Goal: Task Accomplishment & Management: Use online tool/utility

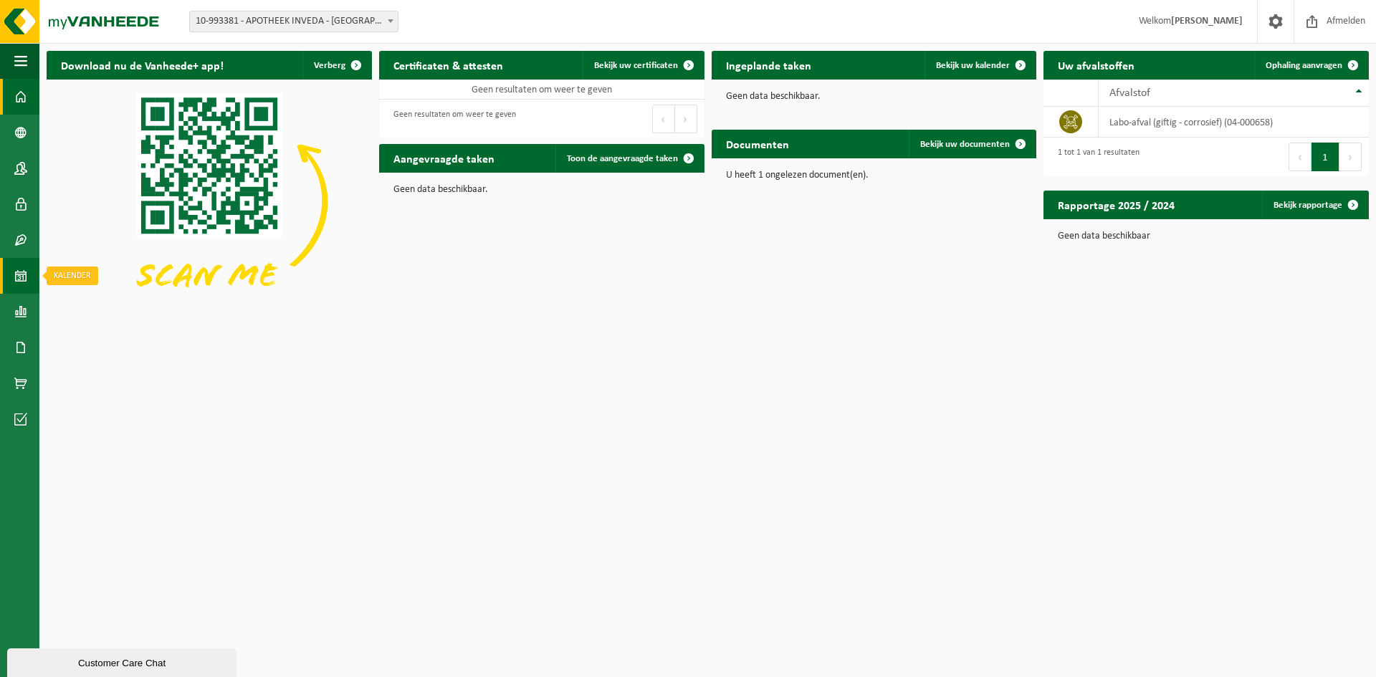
click at [29, 276] on link "Kalender" at bounding box center [19, 276] width 39 height 36
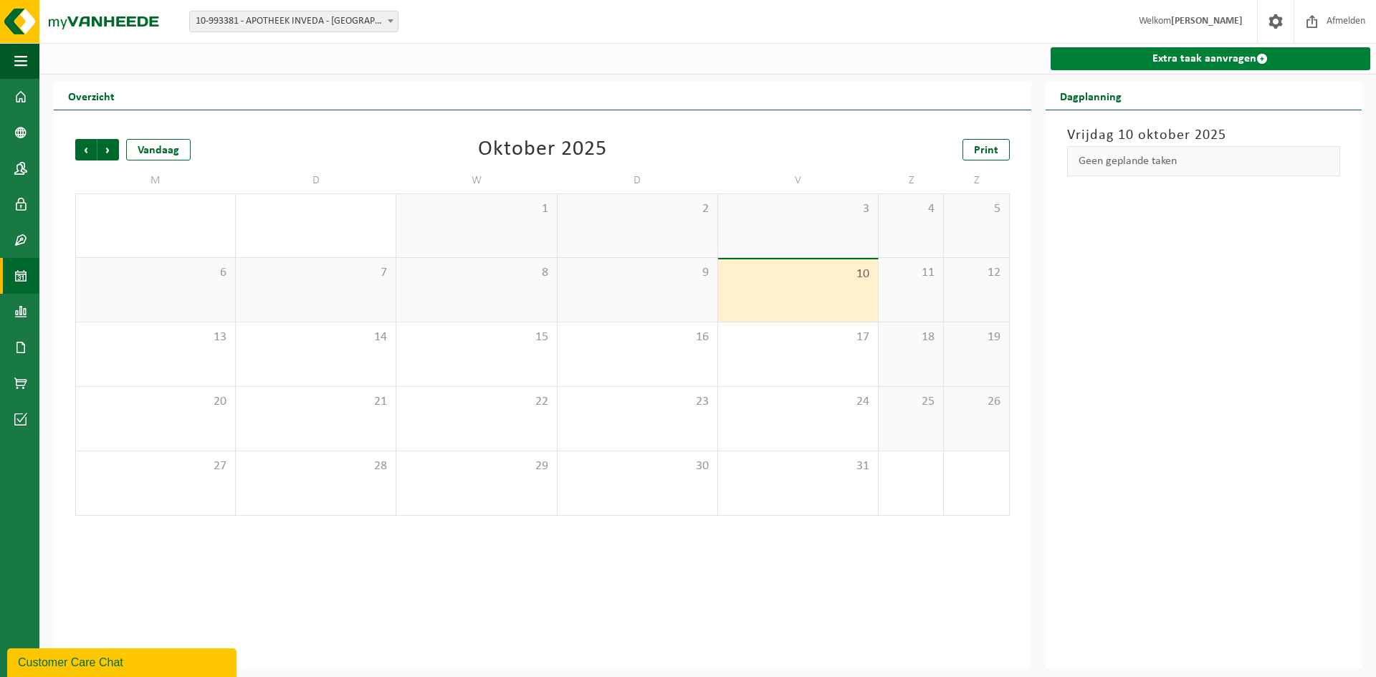
click at [1162, 54] on link "Extra taak aanvragen" at bounding box center [1211, 58] width 320 height 23
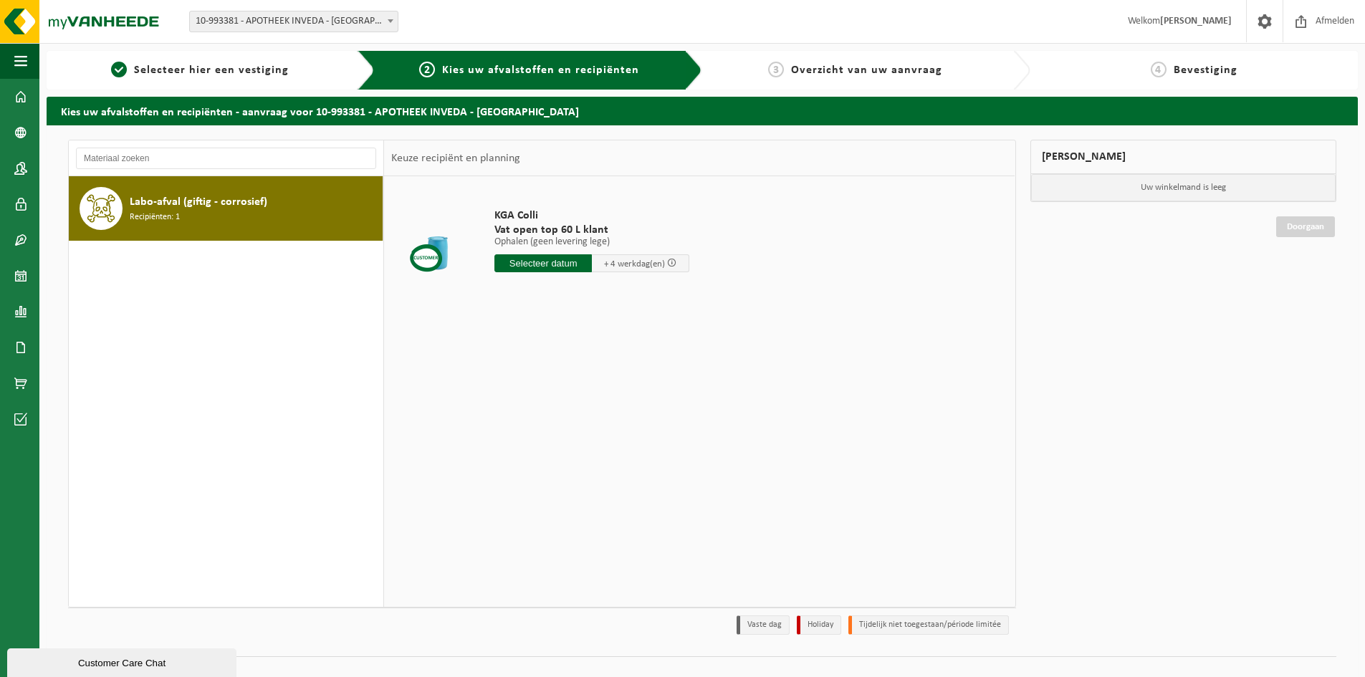
click at [539, 241] on p "Ophalen (geen levering lege)" at bounding box center [592, 242] width 195 height 10
click at [545, 267] on input "text" at bounding box center [543, 263] width 97 height 18
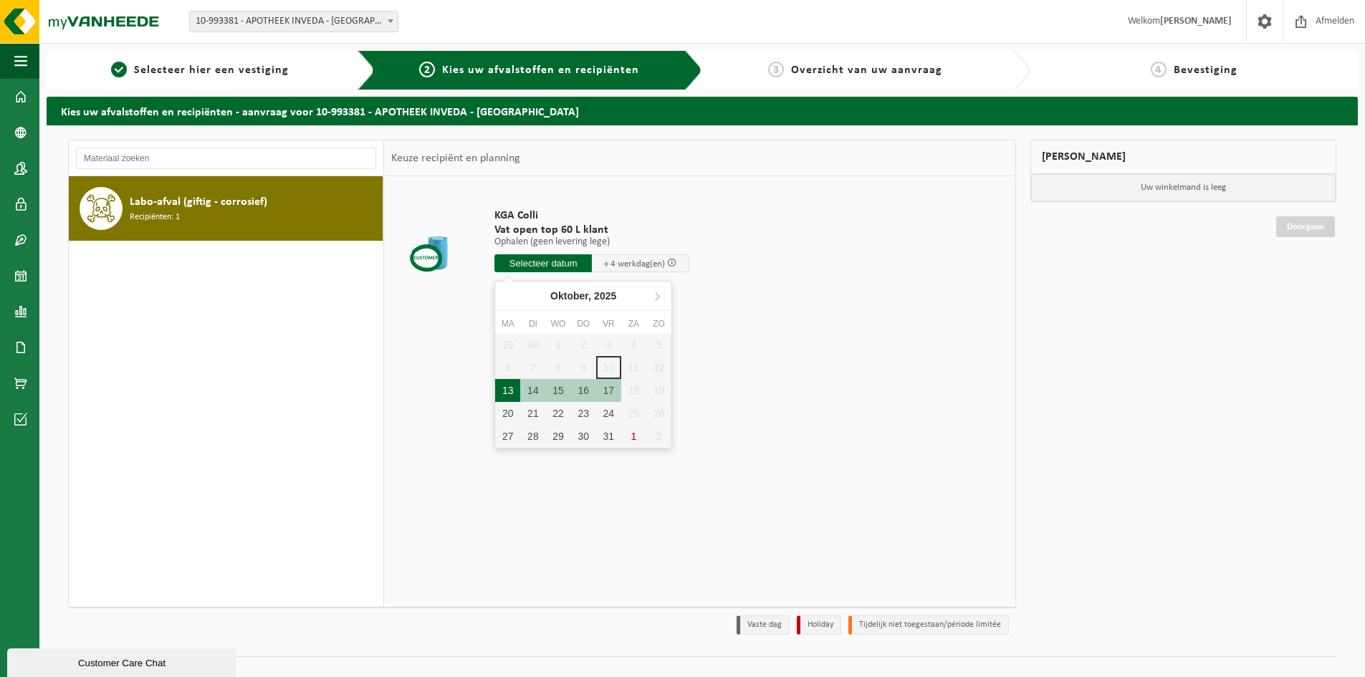
click at [512, 399] on div "13" at bounding box center [507, 390] width 25 height 23
type input "Van 2025-10-13"
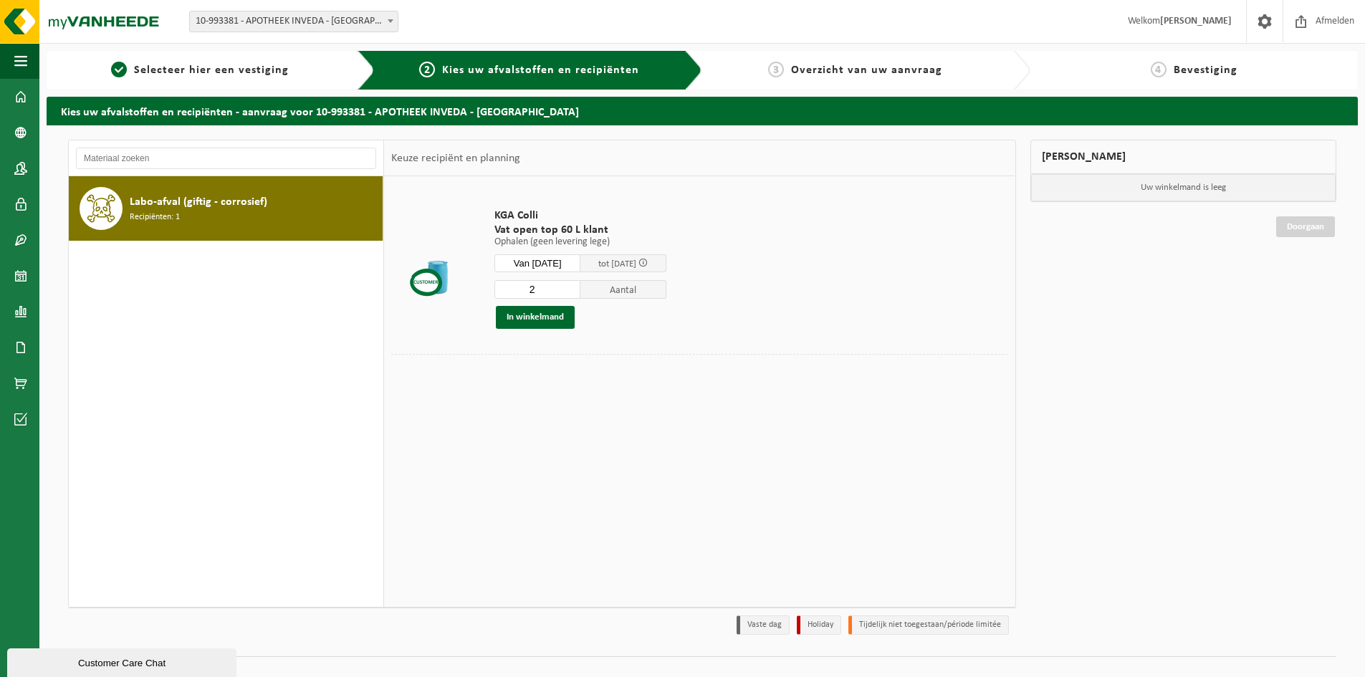
click at [581, 287] on input "2" at bounding box center [538, 289] width 86 height 19
type input "3"
click at [581, 287] on input "3" at bounding box center [538, 289] width 86 height 19
click at [556, 320] on button "In winkelmand" at bounding box center [535, 317] width 79 height 23
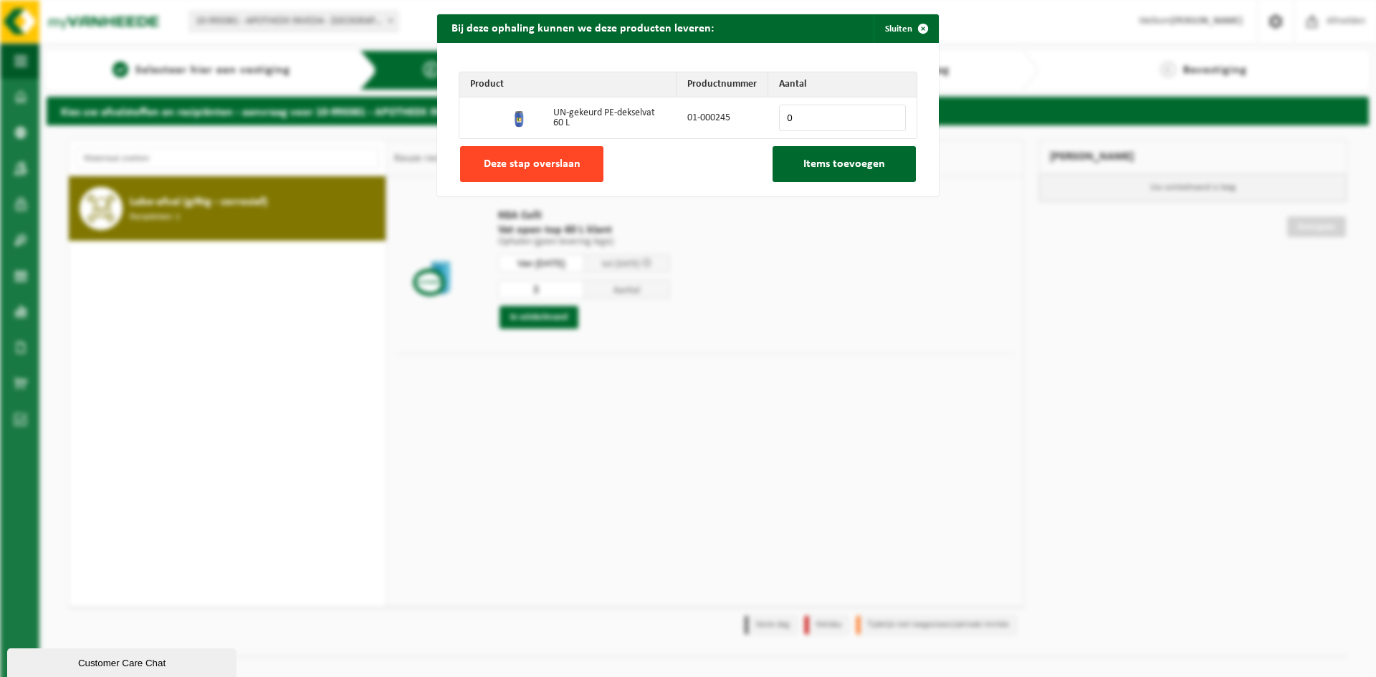
click at [563, 172] on button "Deze stap overslaan" at bounding box center [531, 164] width 143 height 36
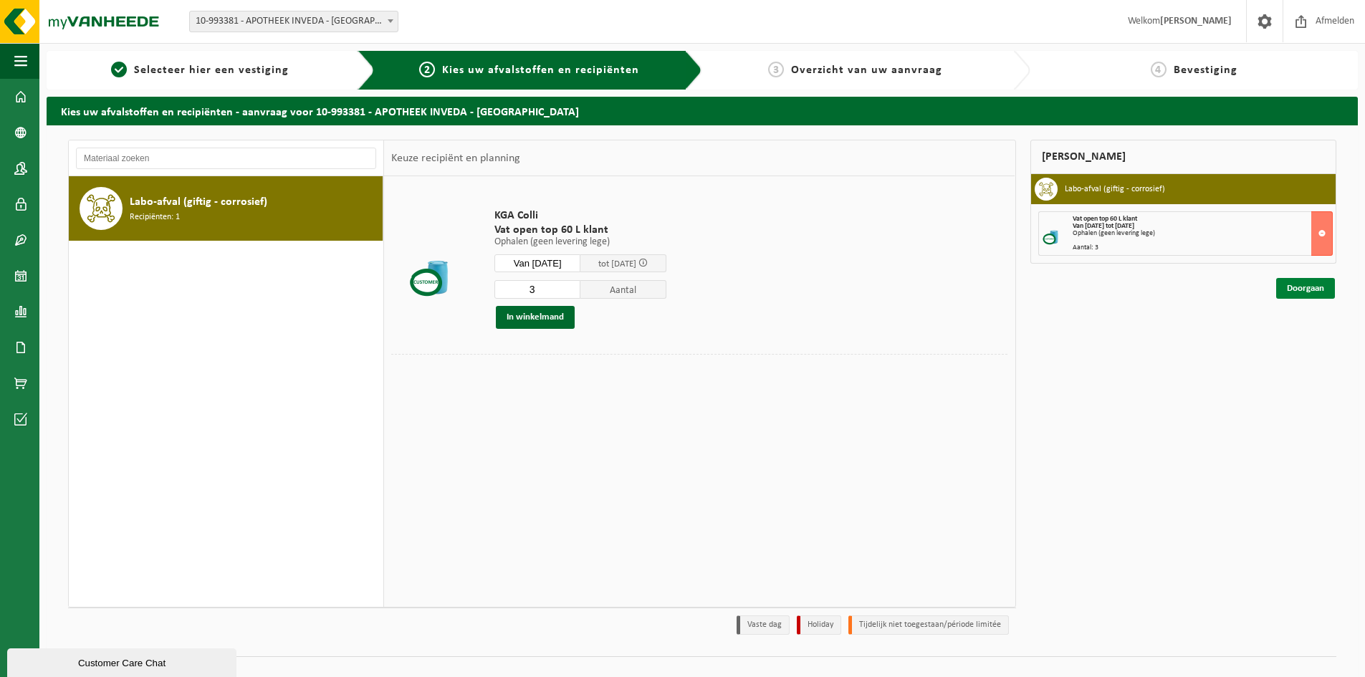
click at [1299, 284] on link "Doorgaan" at bounding box center [1306, 288] width 59 height 21
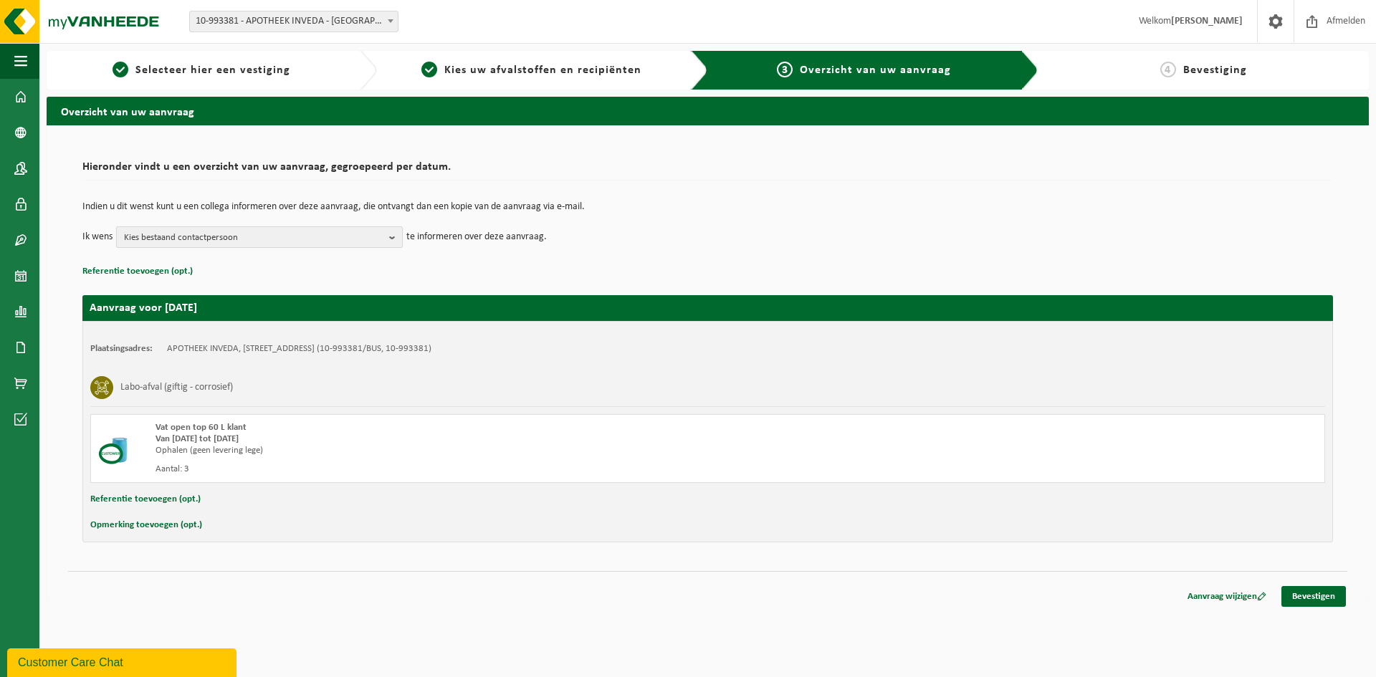
click at [389, 239] on b "button" at bounding box center [395, 237] width 13 height 20
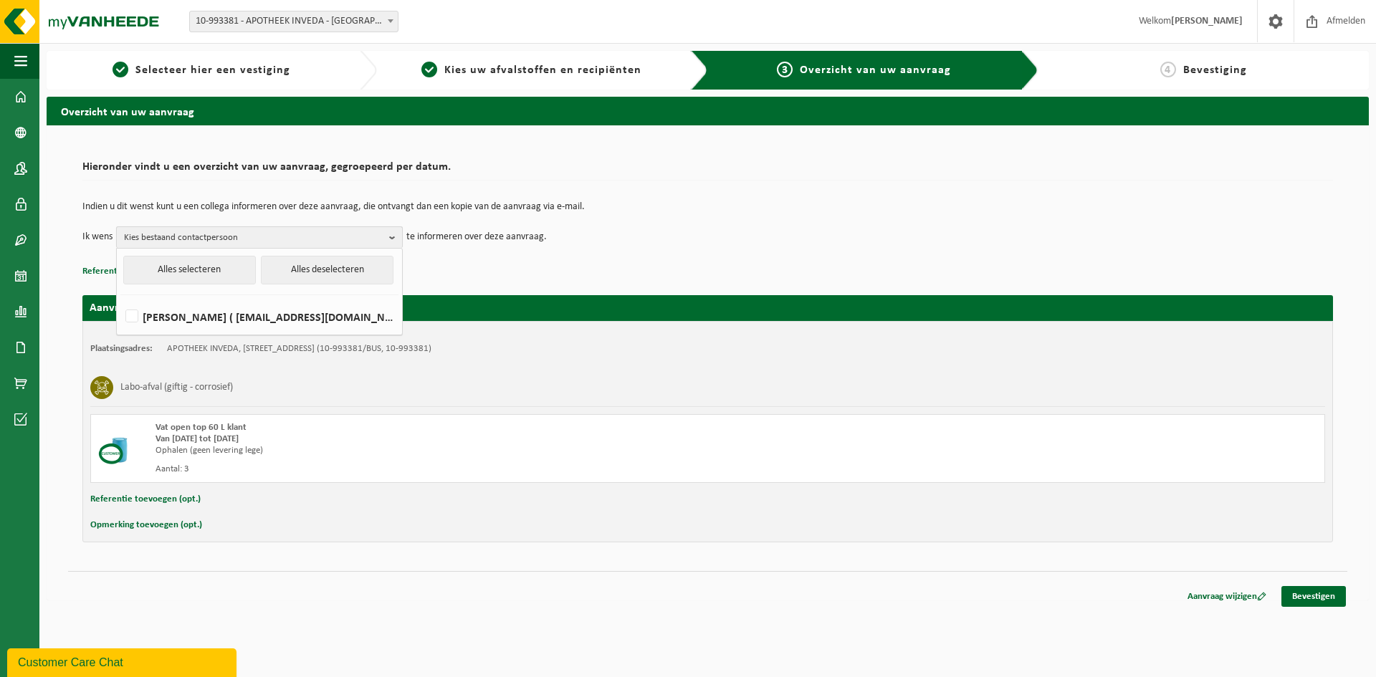
click at [389, 239] on b "button" at bounding box center [395, 237] width 13 height 21
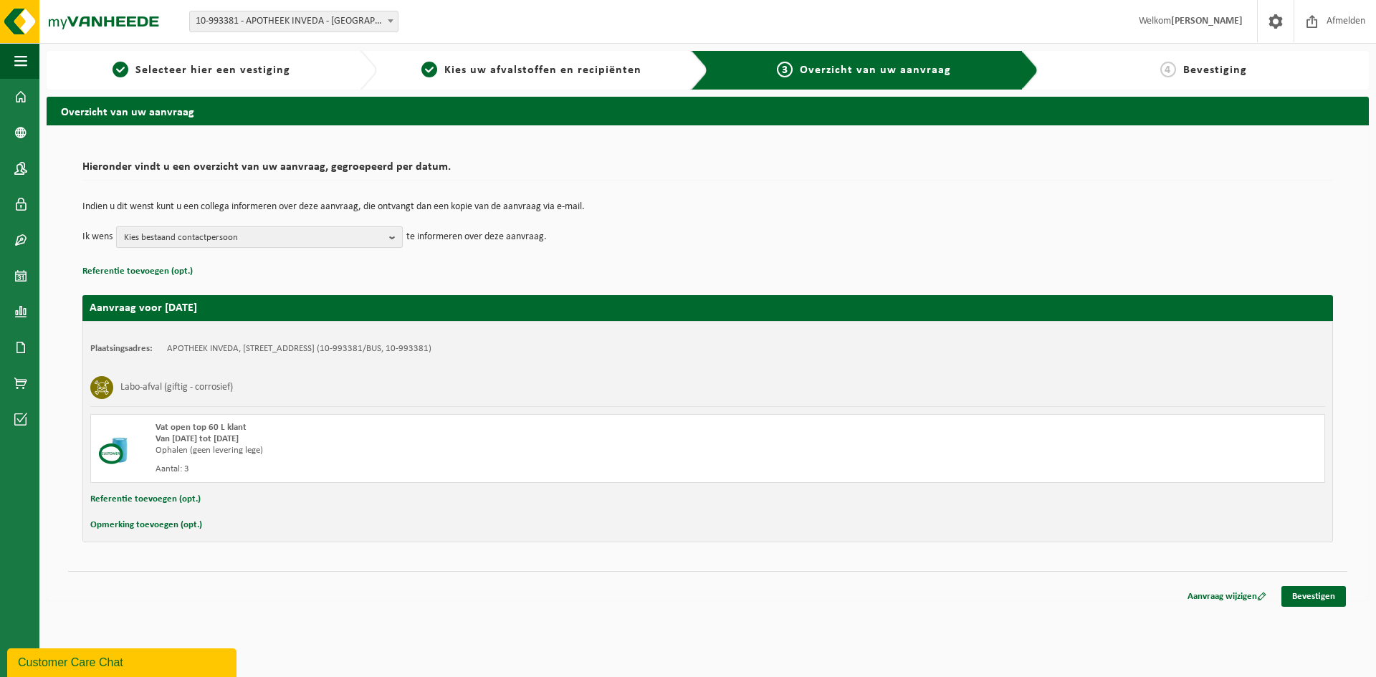
click at [397, 240] on b "button" at bounding box center [395, 237] width 13 height 20
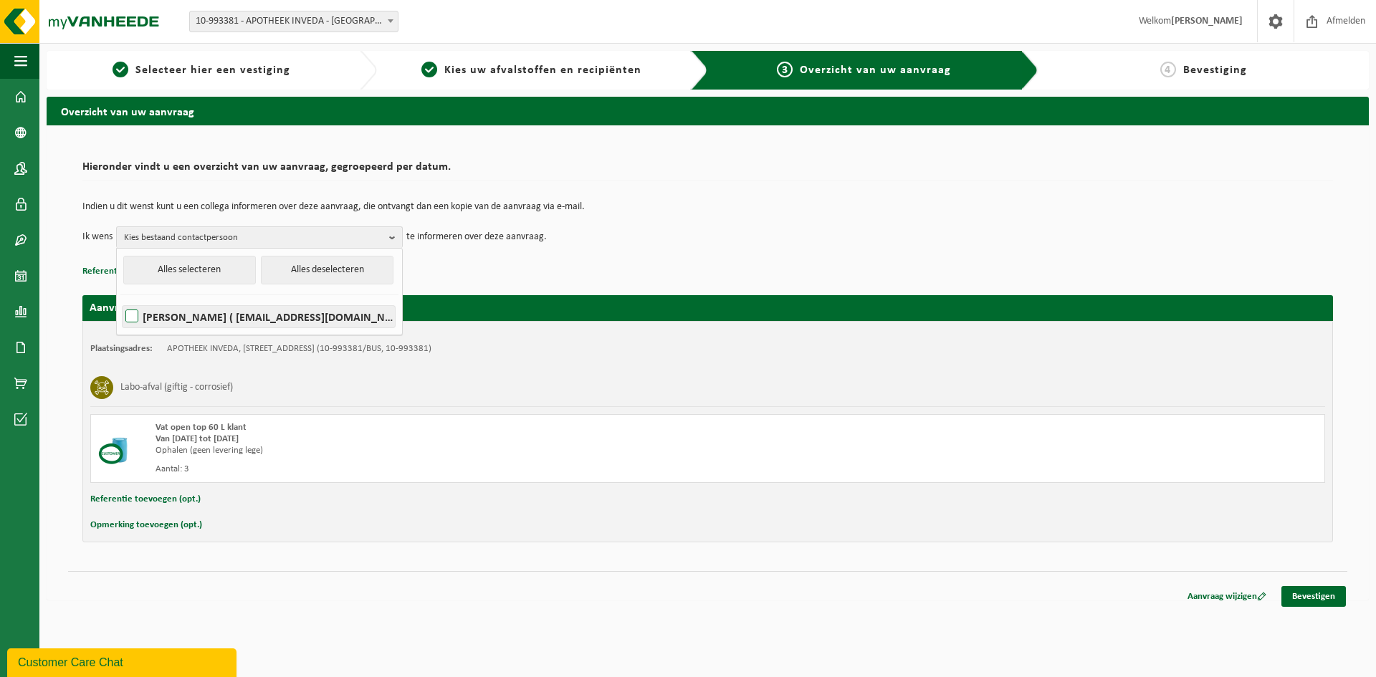
click at [224, 312] on label "SABINE VERMEERSCH ( apotheekpharveda@gmail.com )" at bounding box center [259, 317] width 272 height 22
click at [120, 299] on input "SABINE VERMEERSCH ( apotheekpharveda@gmail.com )" at bounding box center [120, 298] width 1 height 1
click at [224, 312] on label "SABINE VERMEERSCH ( apotheekpharveda@gmail.com )" at bounding box center [259, 317] width 272 height 22
click at [120, 299] on input "SABINE VERMEERSCH ( apotheekpharveda@gmail.com )" at bounding box center [120, 298] width 1 height 1
click at [224, 312] on label "SABINE VERMEERSCH ( apotheekpharveda@gmail.com )" at bounding box center [259, 317] width 272 height 22
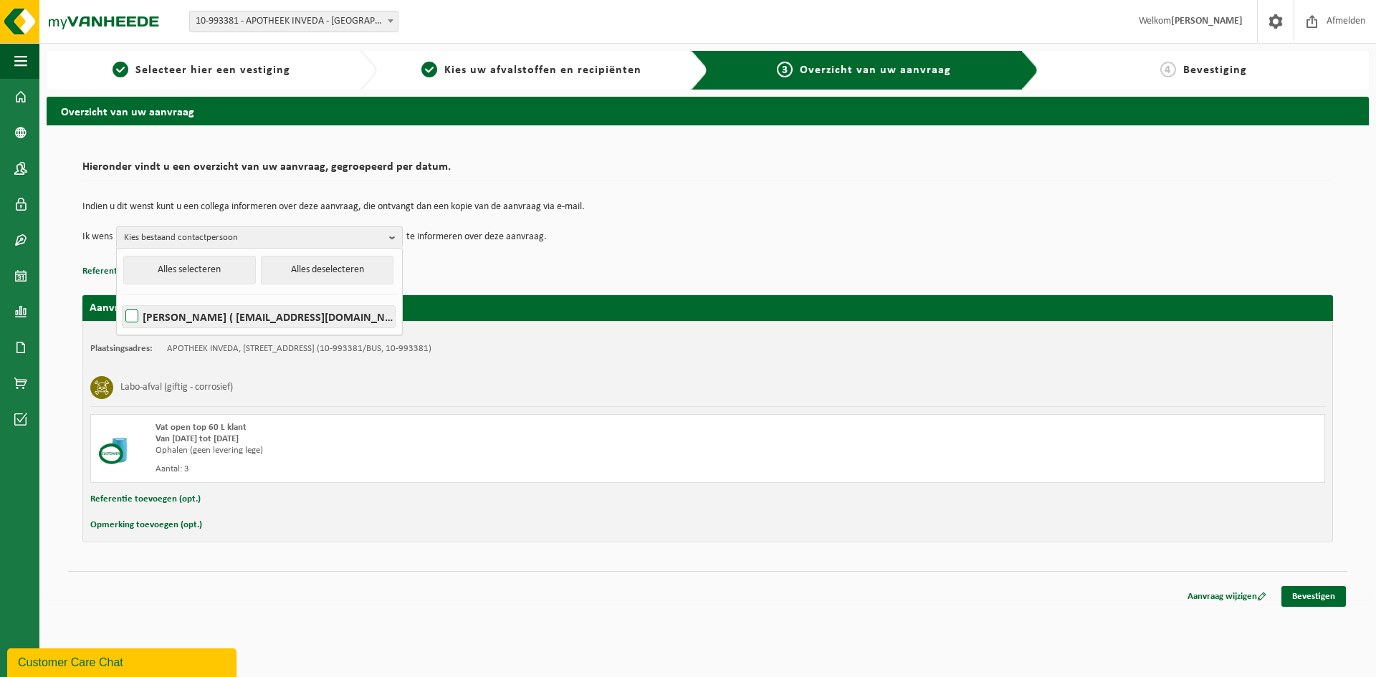
click at [120, 299] on input "SABINE VERMEERSCH ( apotheekpharveda@gmail.com )" at bounding box center [120, 298] width 1 height 1
checkbox input "true"
click at [474, 262] on div "Indien u dit wenst kunt u een collega informeren over deze aanvraag, die ontvan…" at bounding box center [707, 225] width 1251 height 75
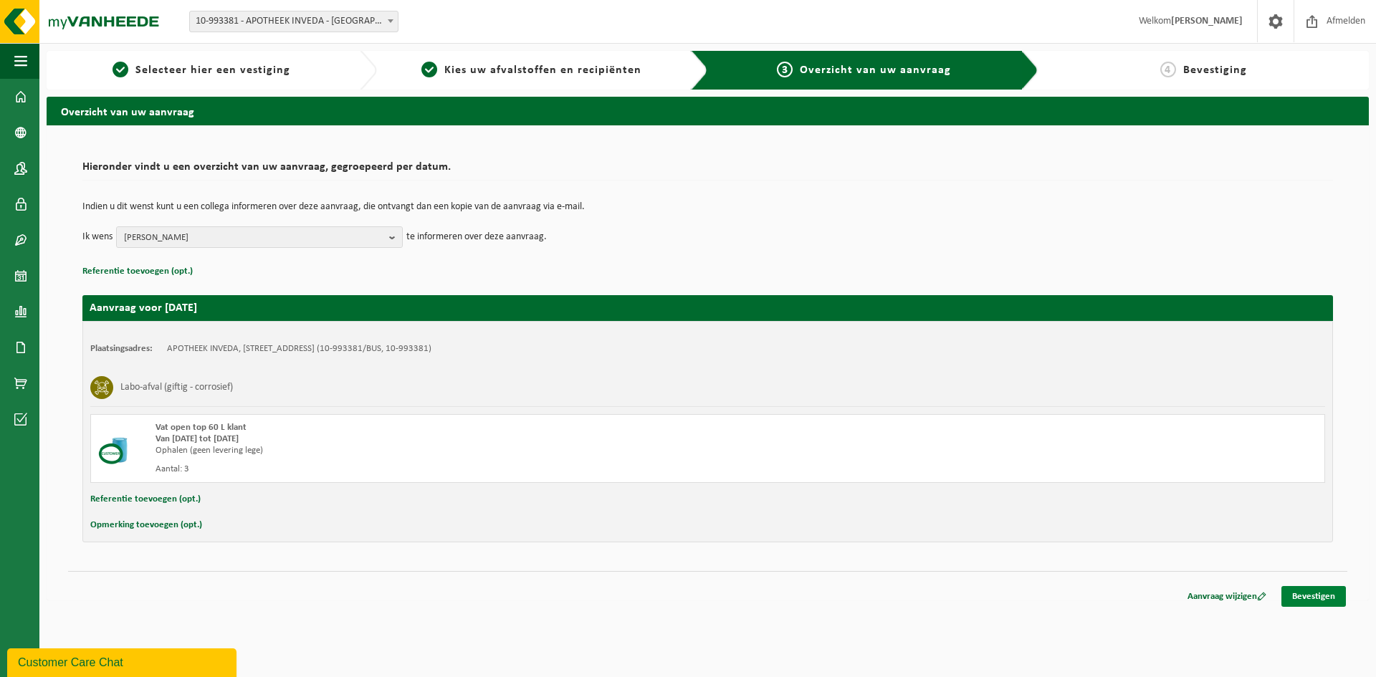
click at [1320, 604] on link "Bevestigen" at bounding box center [1314, 596] width 65 height 21
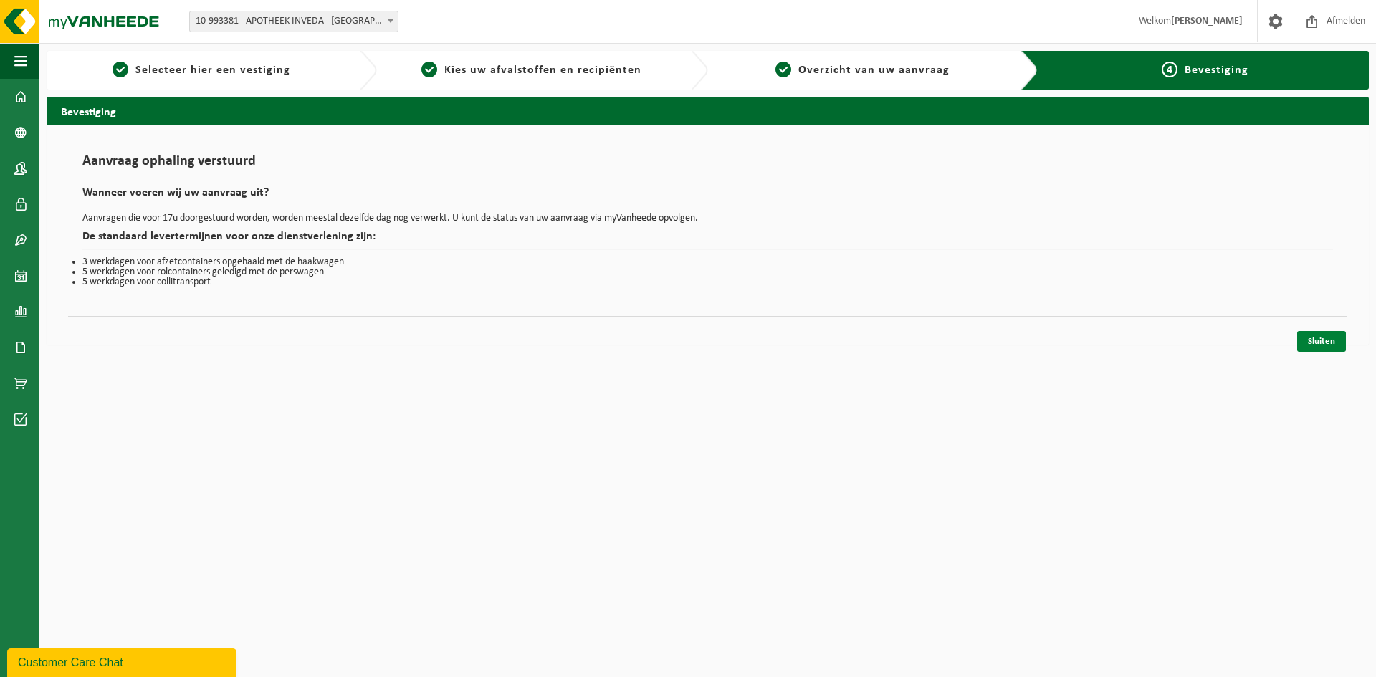
click at [1343, 343] on link "Sluiten" at bounding box center [1321, 341] width 49 height 21
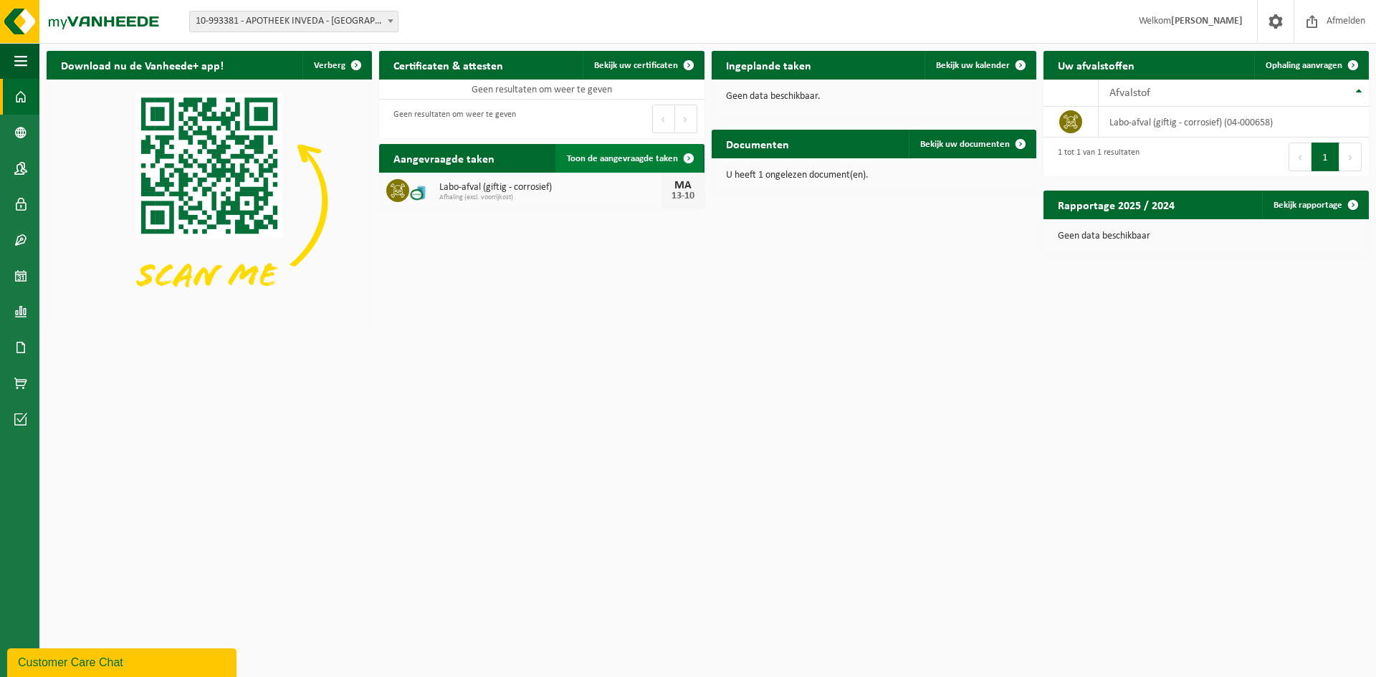
click at [650, 154] on span "Toon de aangevraagde taken" at bounding box center [622, 158] width 111 height 9
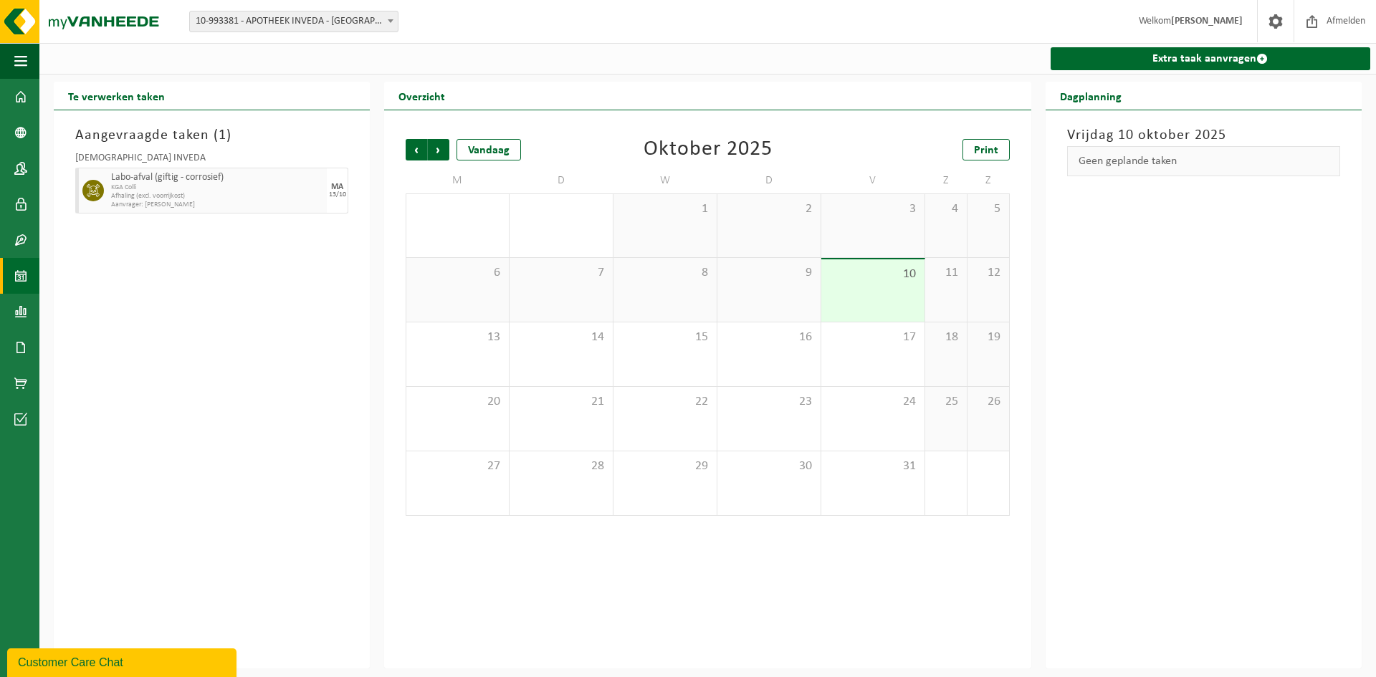
click at [127, 190] on span "KGA Colli" at bounding box center [217, 187] width 212 height 9
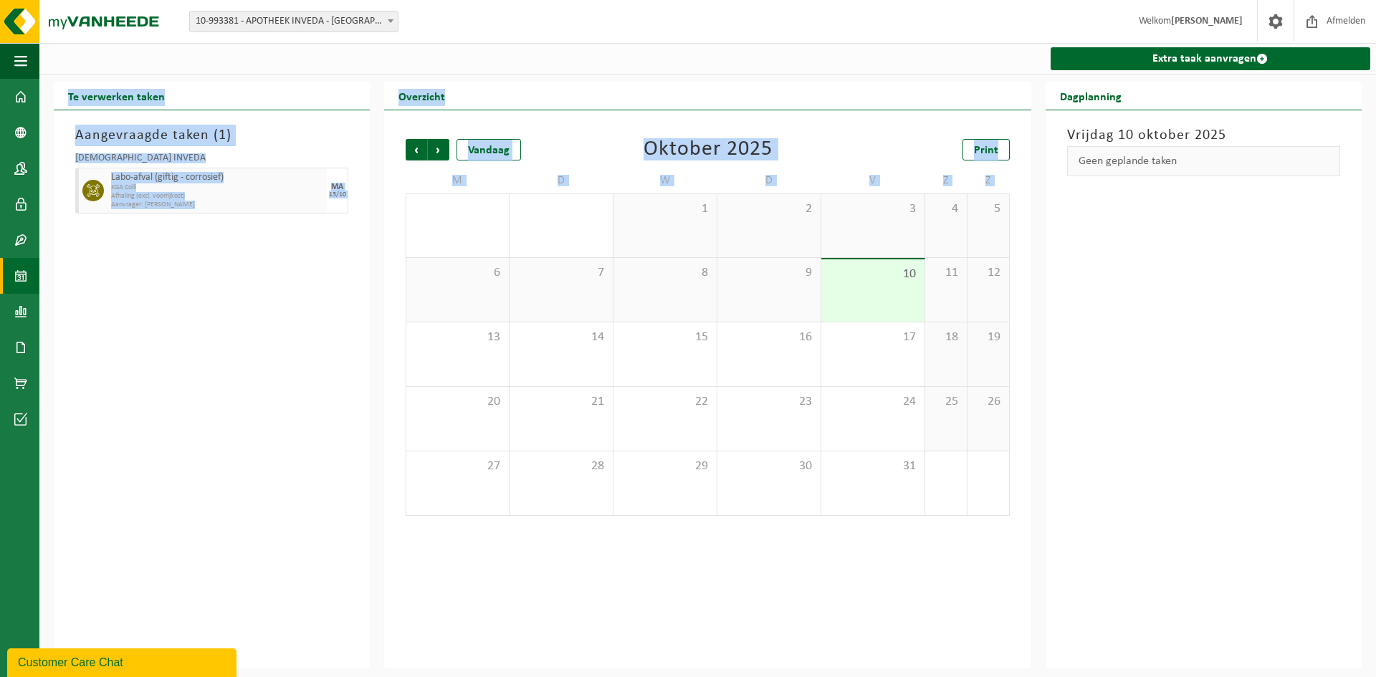
drag, startPoint x: 67, startPoint y: 100, endPoint x: 457, endPoint y: 215, distance: 407.3
click at [457, 215] on div "Te verwerken taken Aangevraagde taken ( 1 ) [DEMOGRAPHIC_DATA] INVEDA Labo-afva…" at bounding box center [708, 375] width 1322 height 587
